Goal: Check status

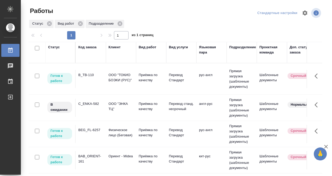
click at [99, 82] on td "B_TB-110" at bounding box center [91, 79] width 30 height 18
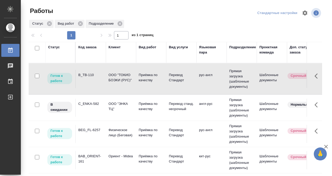
click at [98, 80] on td "B_TB-110" at bounding box center [91, 79] width 30 height 18
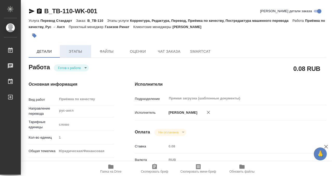
click at [69, 55] on span "Этапы" at bounding box center [75, 51] width 25 height 7
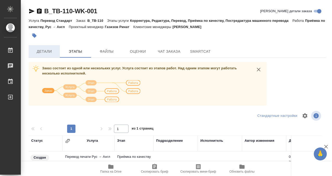
click at [51, 54] on span "Детали" at bounding box center [44, 51] width 25 height 7
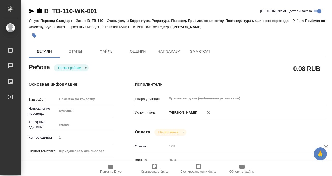
type textarea "x"
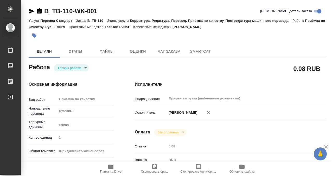
type textarea "x"
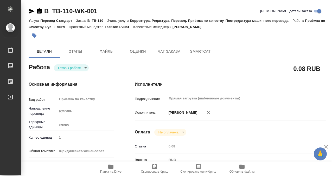
type textarea "x"
